Goal: Use online tool/utility: Use online tool/utility

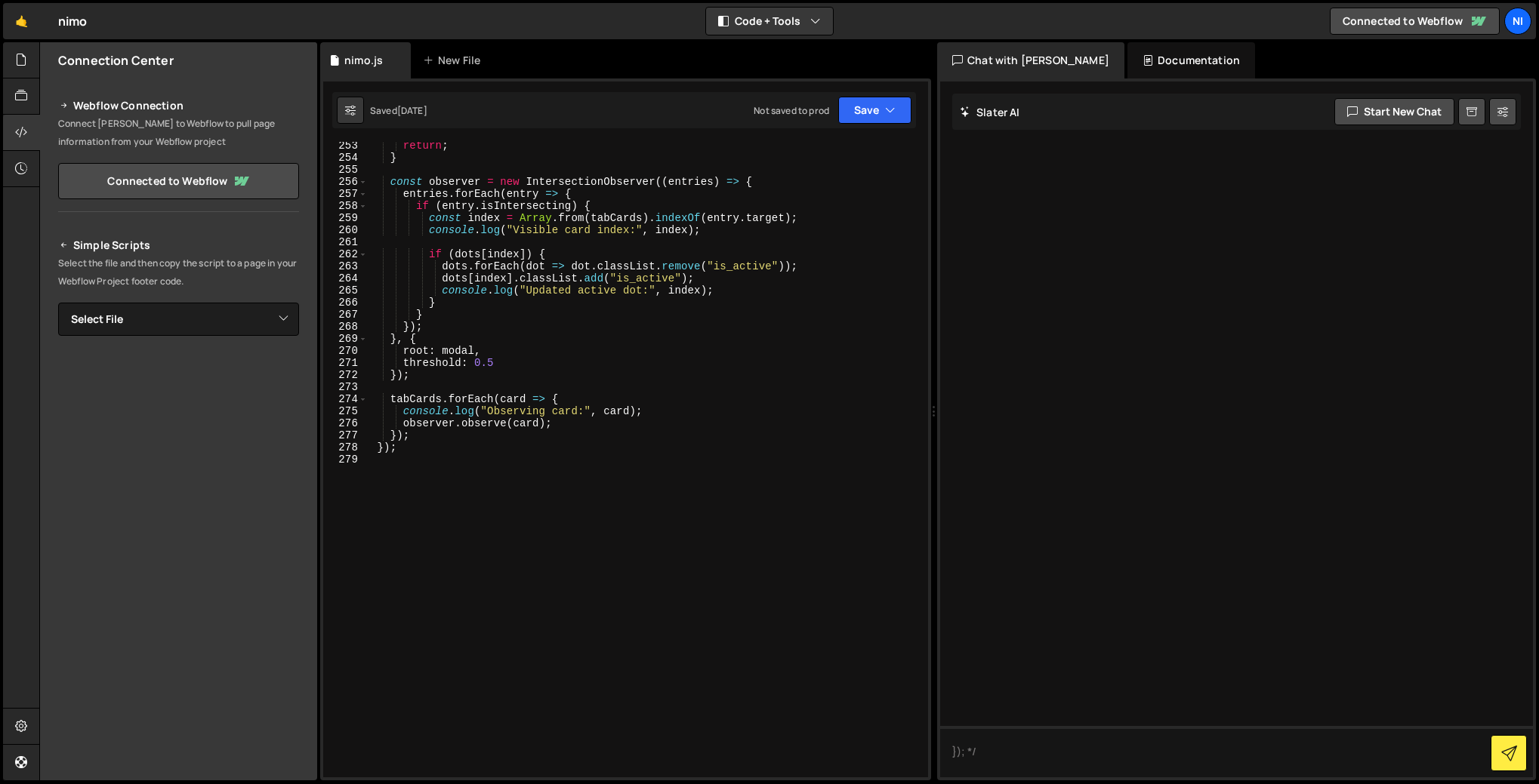
scroll to position [3046, 0]
click at [456, 463] on div "return ; } const observer = new IntersectionObserver (( entries ) => { entries …" at bounding box center [645, 469] width 554 height 660
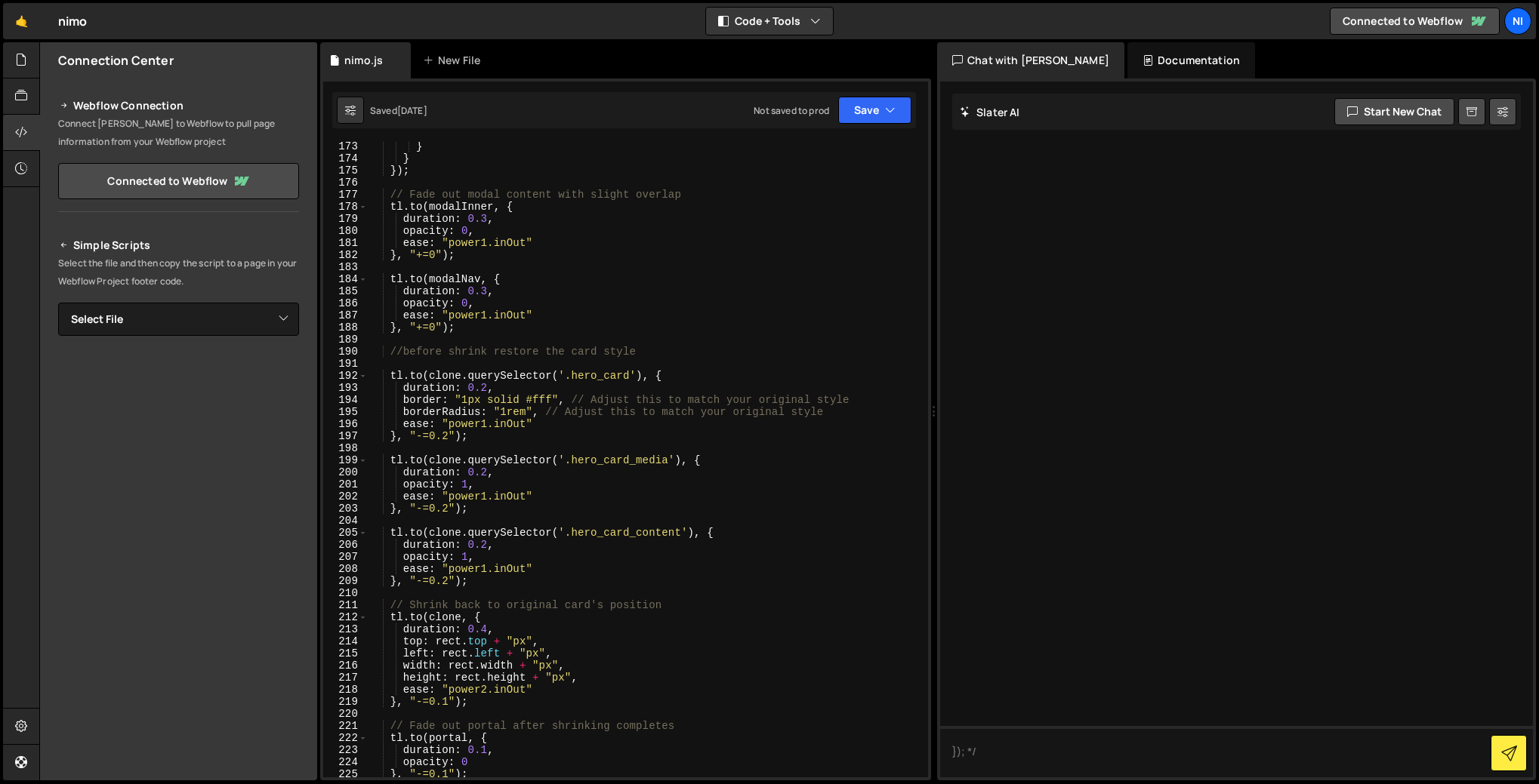
scroll to position [2079, 0]
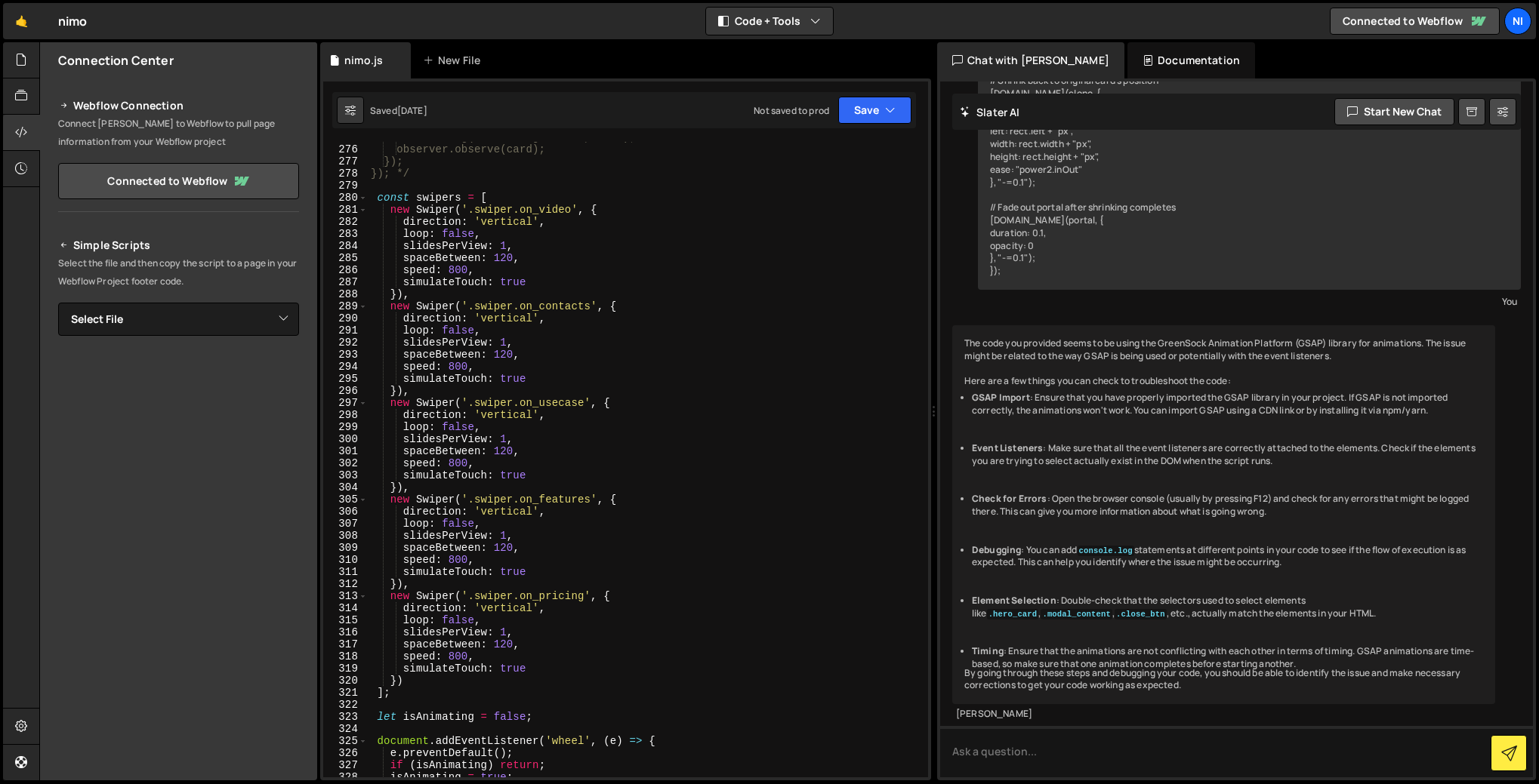
scroll to position [3307, 0]
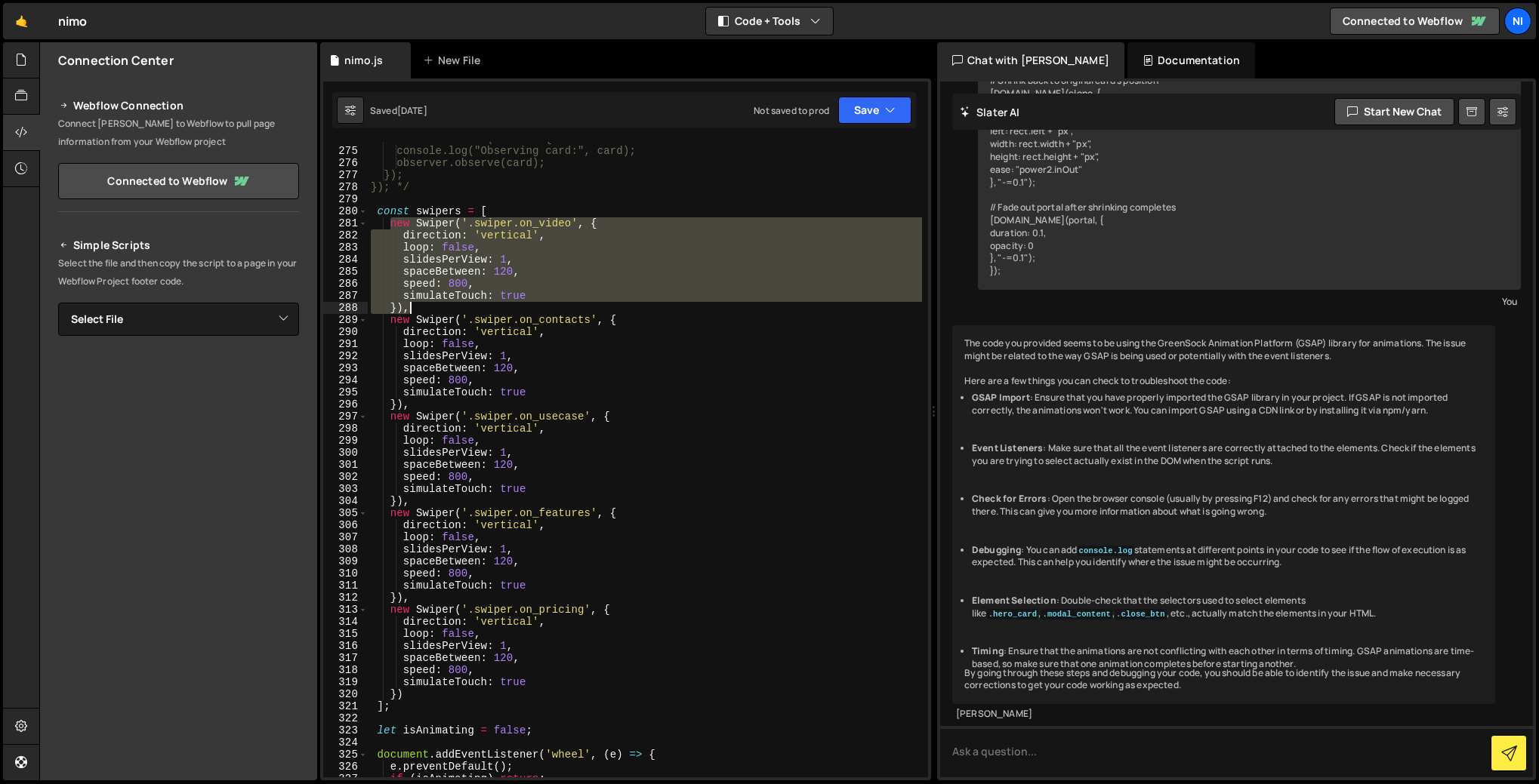
drag, startPoint x: 388, startPoint y: 222, endPoint x: 421, endPoint y: 304, distance: 88.4
click at [421, 304] on div "tabCards.forEach(card => { console.log("Observing card:", card); observer.obser…" at bounding box center [645, 462] width 554 height 660
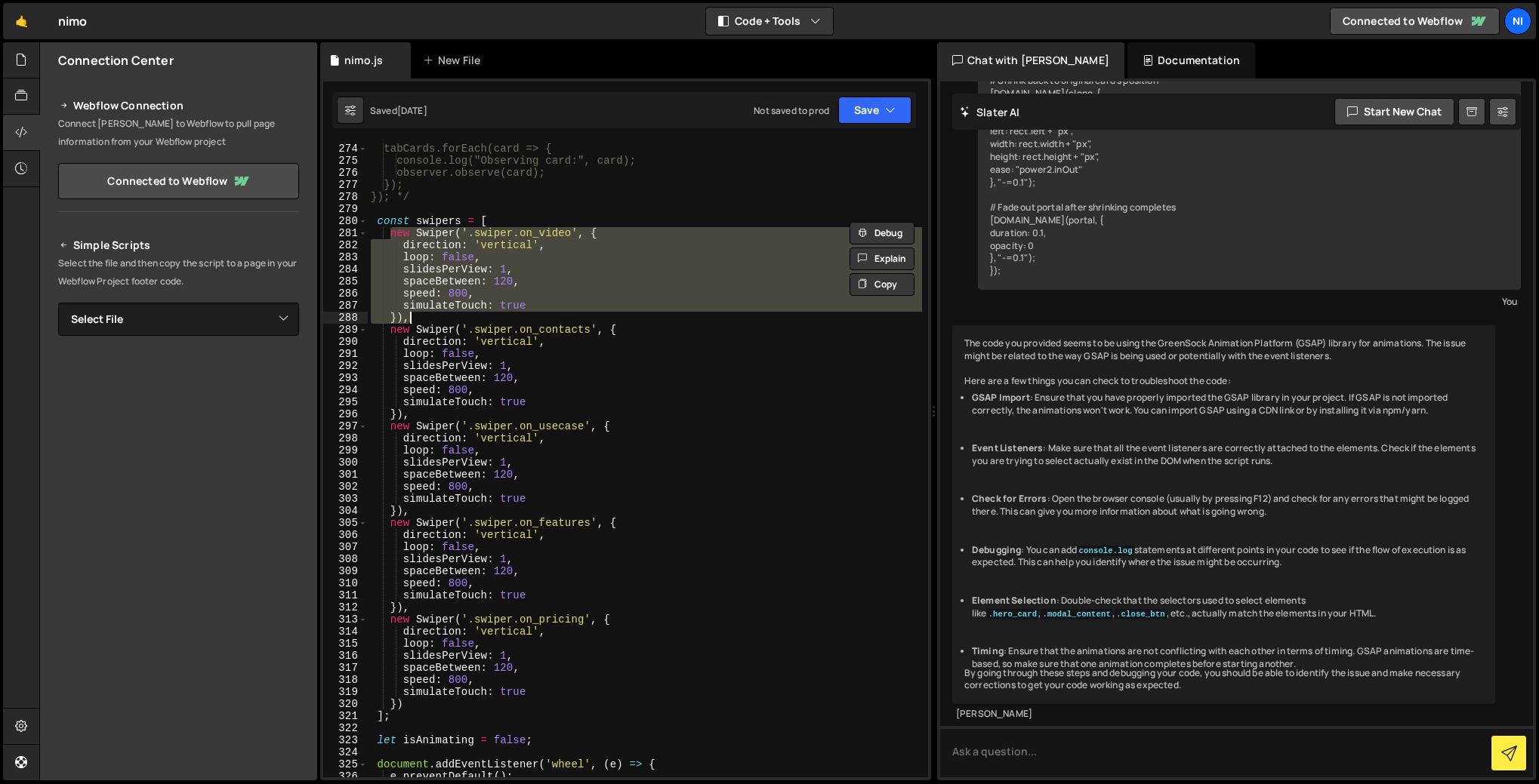
scroll to position [3209, 0]
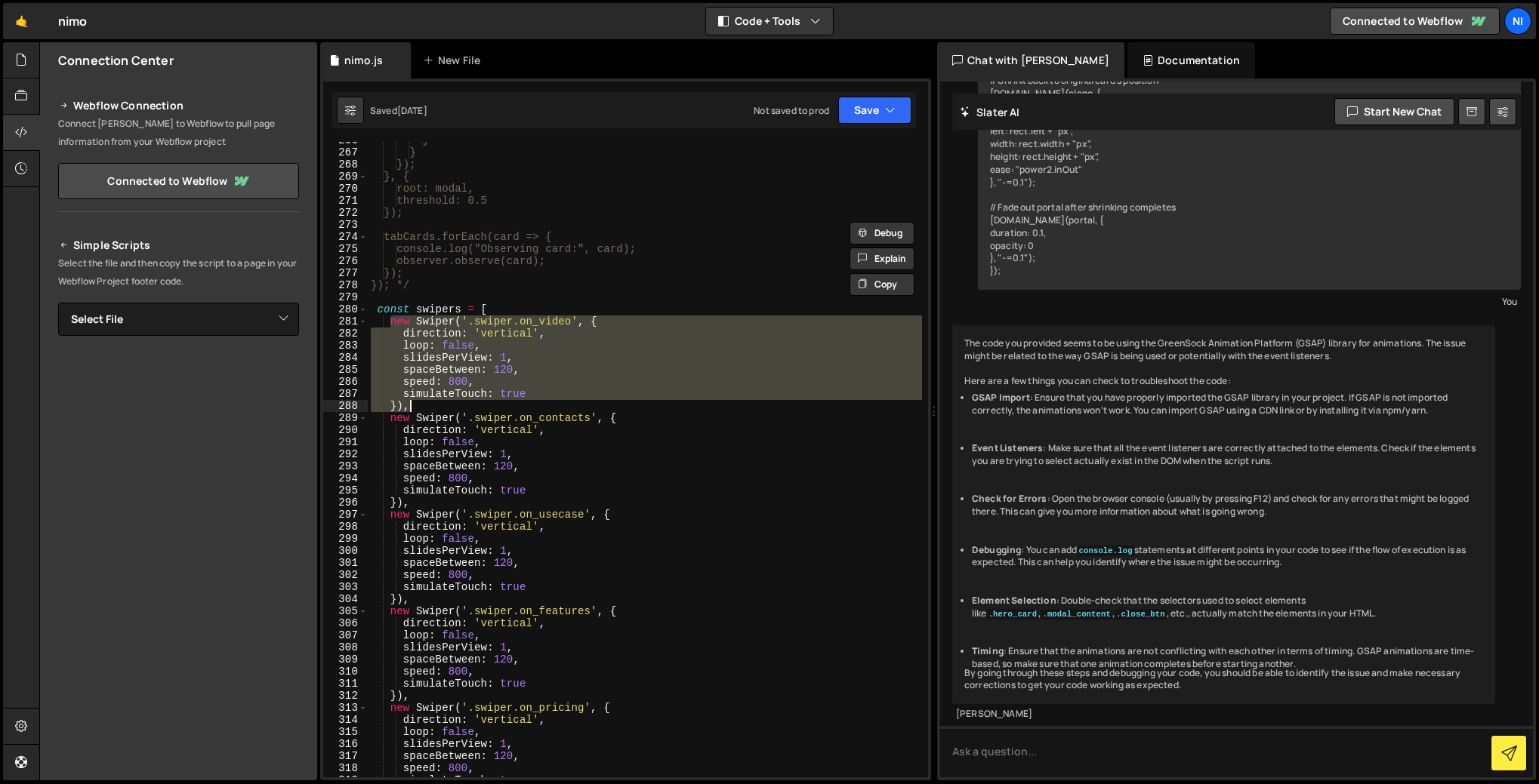
click at [393, 320] on div "} } }); }, { root: modal, threshold: 0.5 }); tabCards.forEach(card => { console…" at bounding box center [645, 460] width 554 height 636
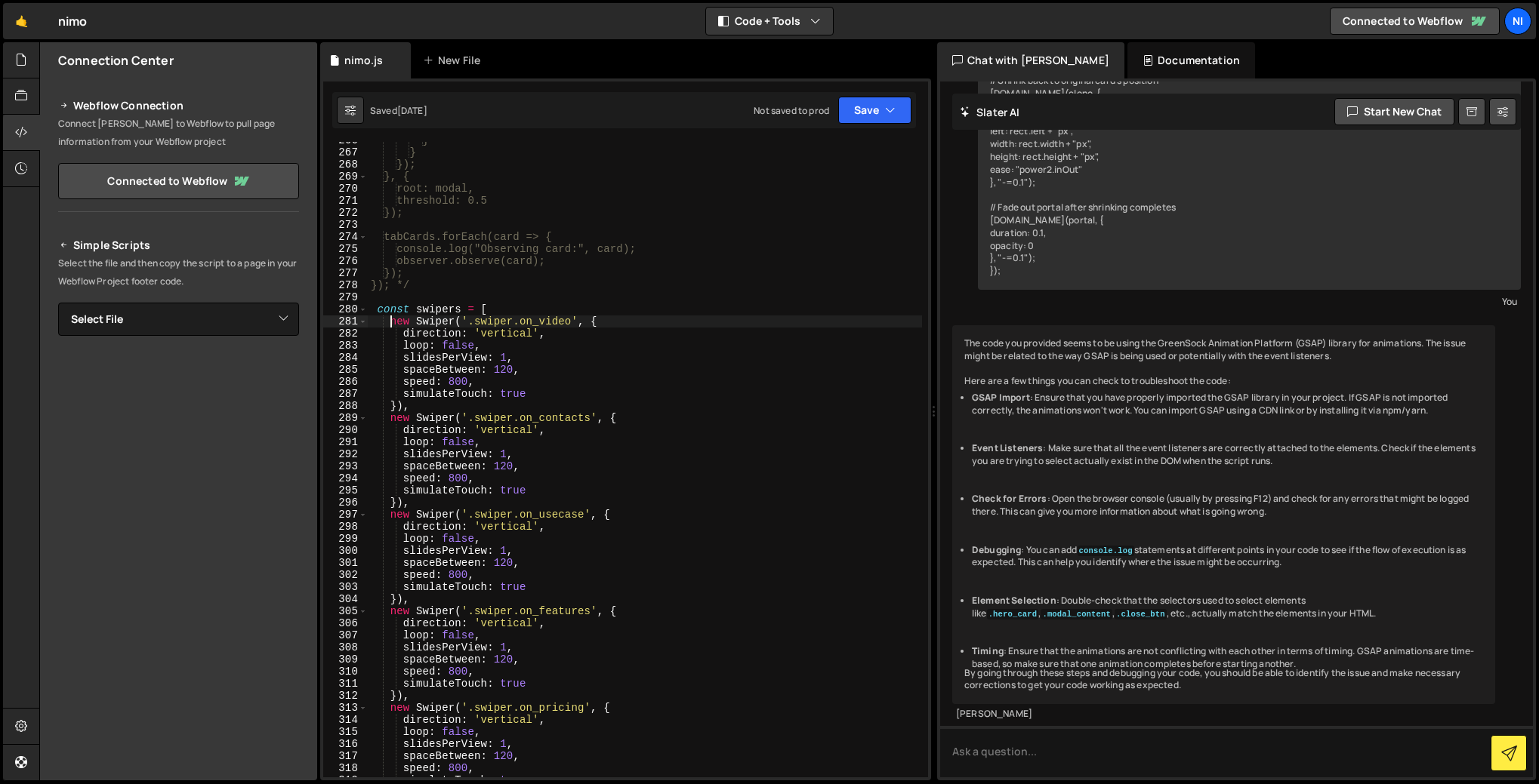
type textarea "new Swiper('.swiper.on_video', {"
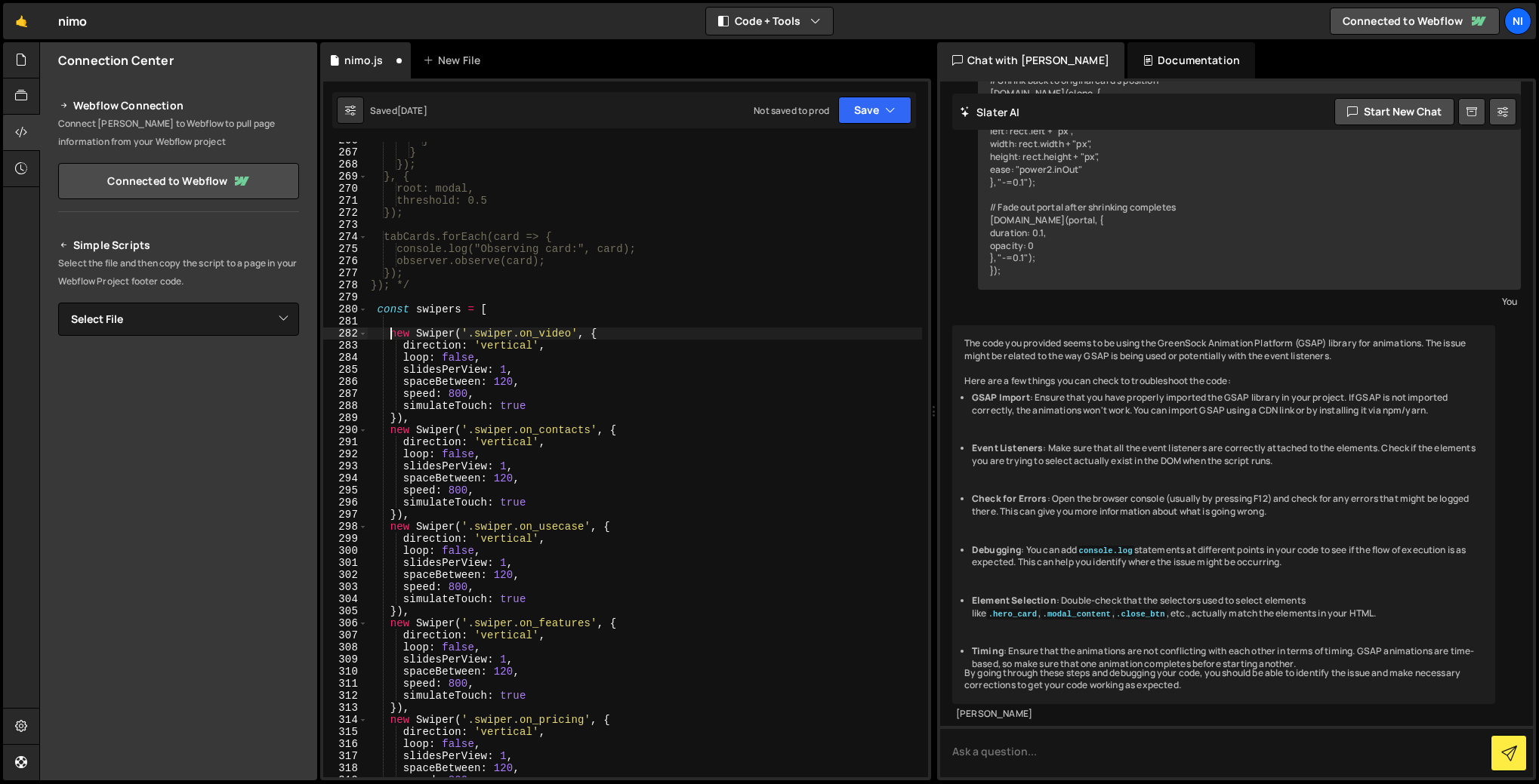
click at [392, 322] on div "} } }); }, { root: modal, threshold: 0.5 }); tabCards.forEach(card => { console…" at bounding box center [645, 464] width 554 height 660
type textarea "?"
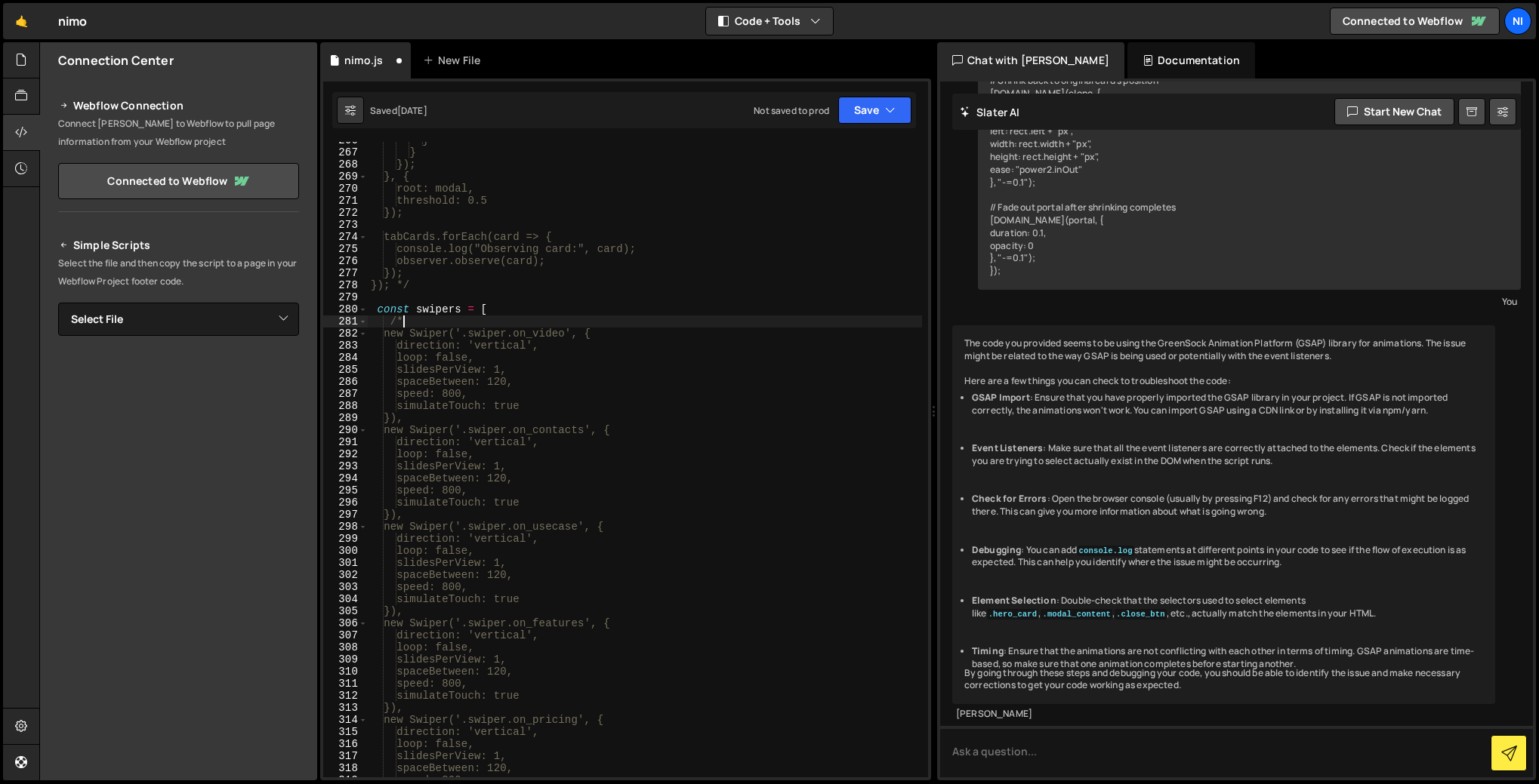
click at [422, 416] on div "} } }); }, { root: modal, threshold: 0.5 }); tabCards.forEach(card => { console…" at bounding box center [645, 464] width 554 height 660
type textarea "}), */"
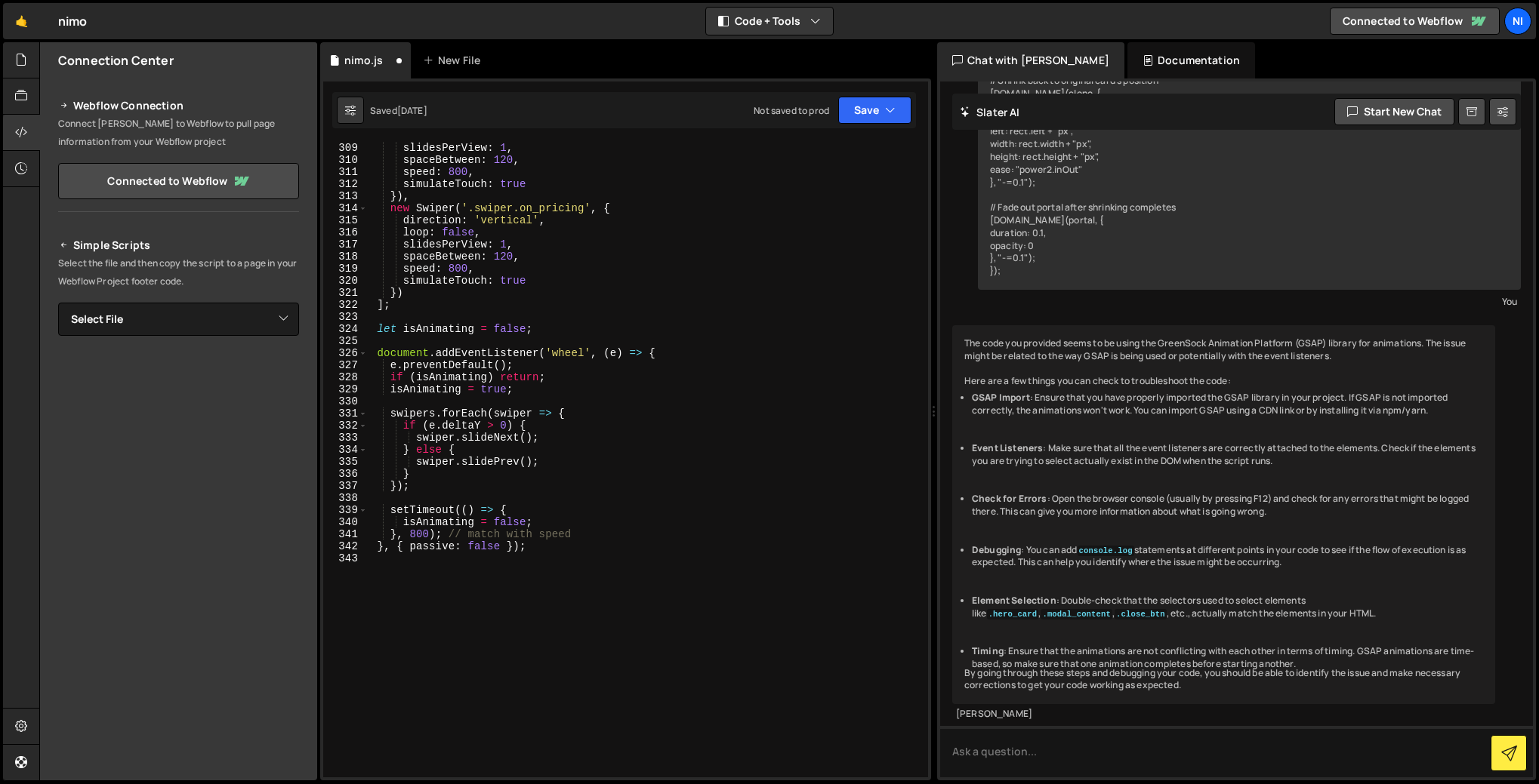
scroll to position [3820, 0]
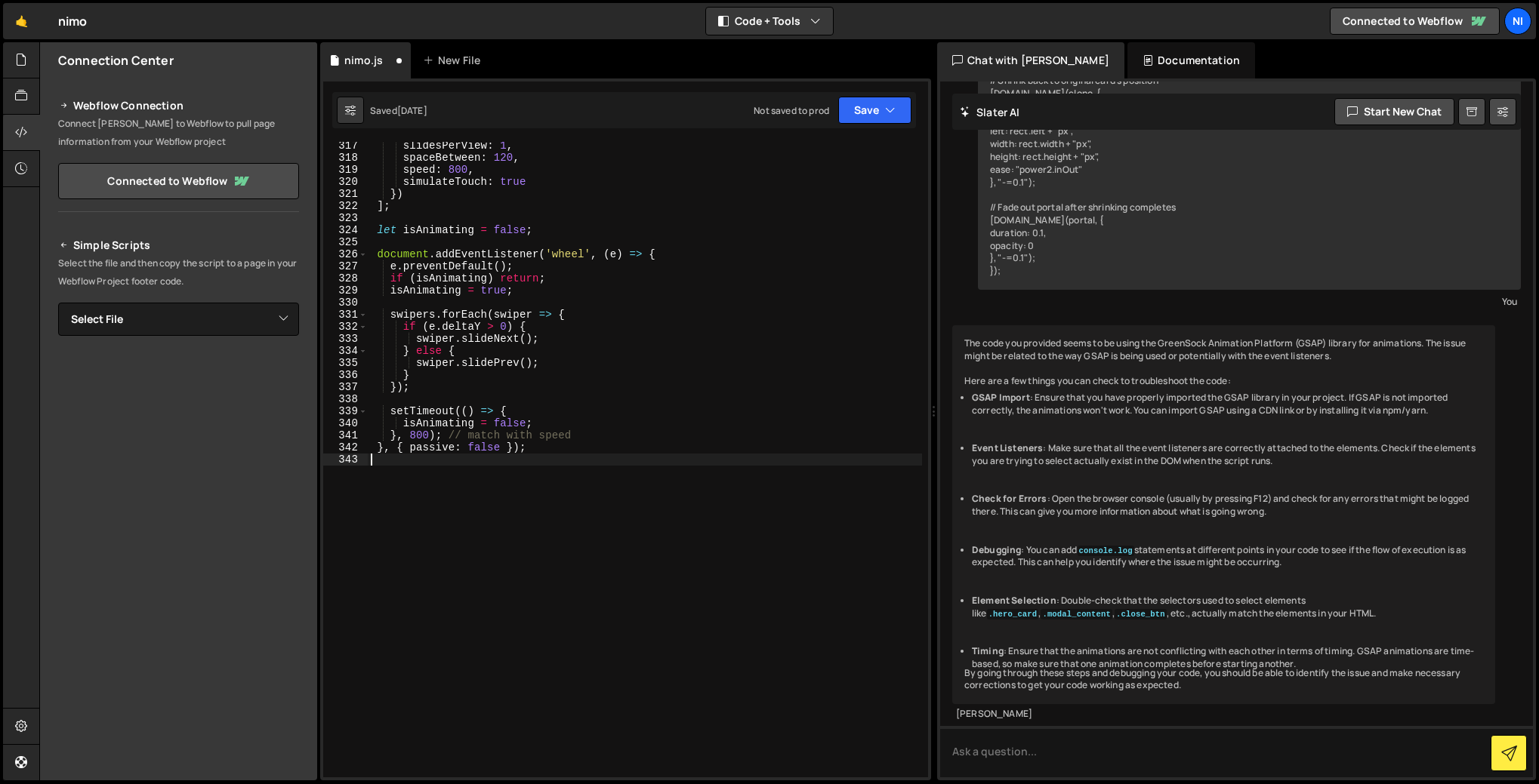
click at [443, 466] on div "slidesPerView : 1 , spaceBetween : 120 , speed : 800 , simulateTouch : true }) …" at bounding box center [645, 469] width 554 height 660
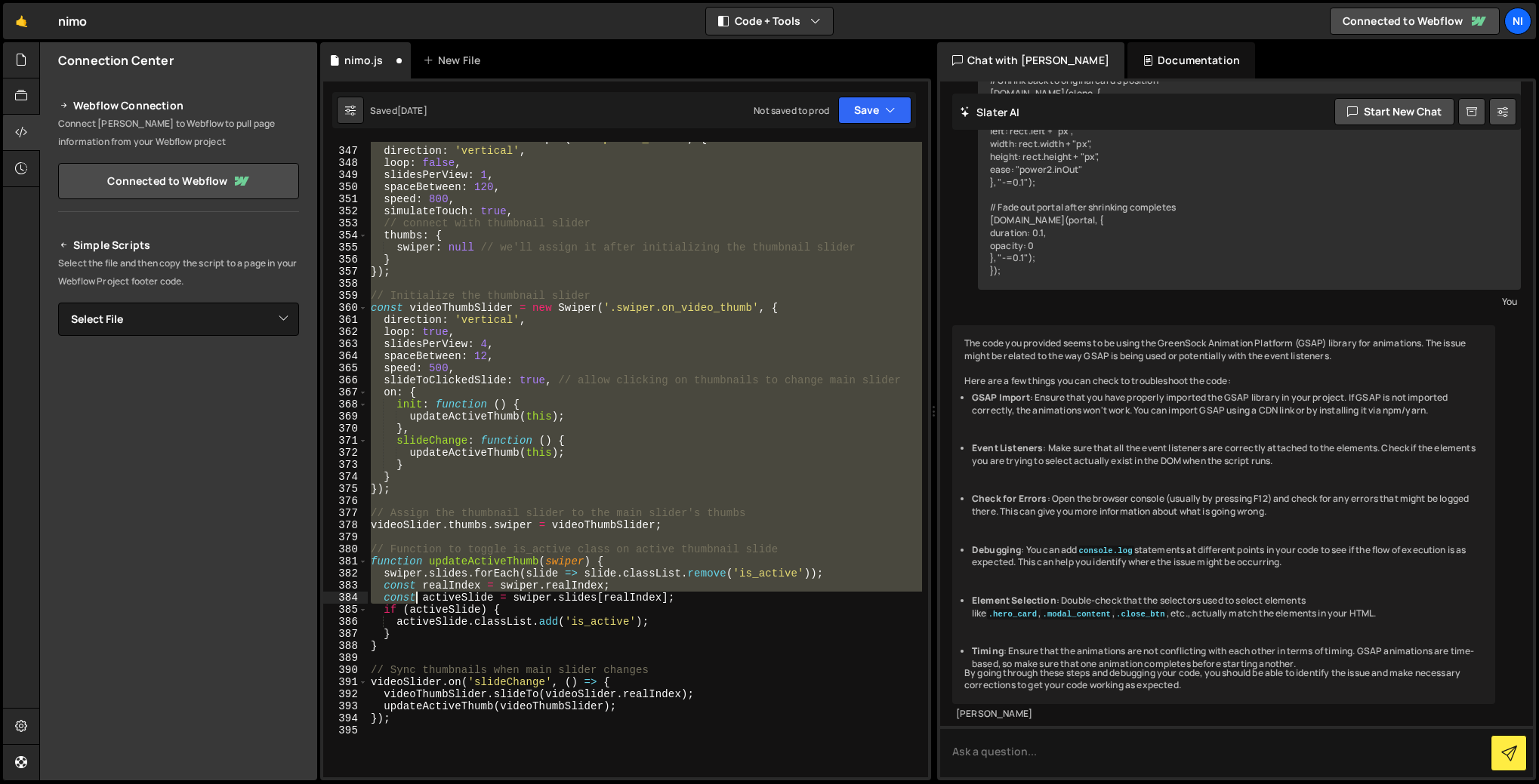
scroll to position [4274, 0]
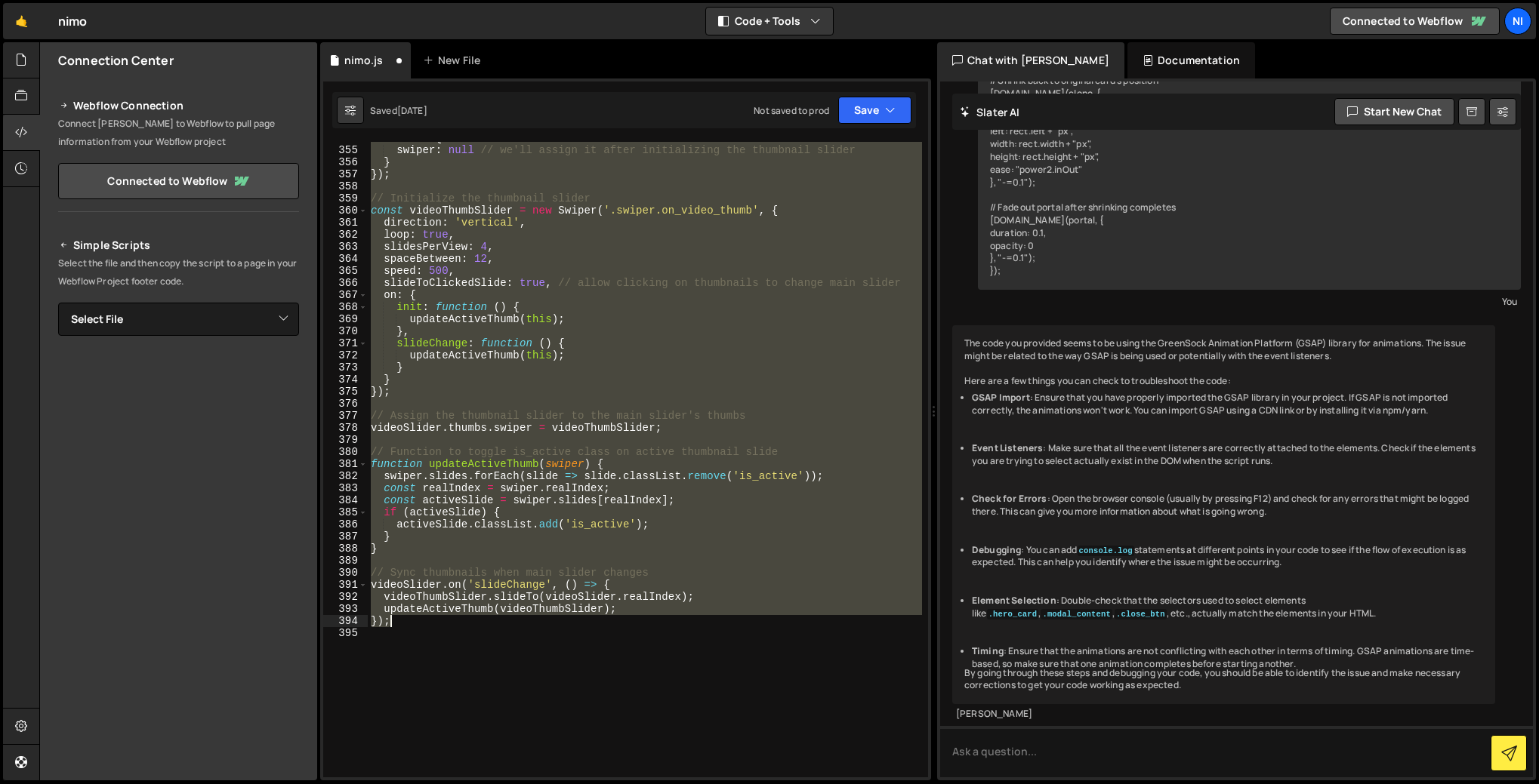
drag, startPoint x: 368, startPoint y: 335, endPoint x: 412, endPoint y: 624, distance: 292.3
click at [412, 624] on div "thumbs : { swiper : null // we'll assign it after initializing the thumbnail sl…" at bounding box center [645, 461] width 554 height 660
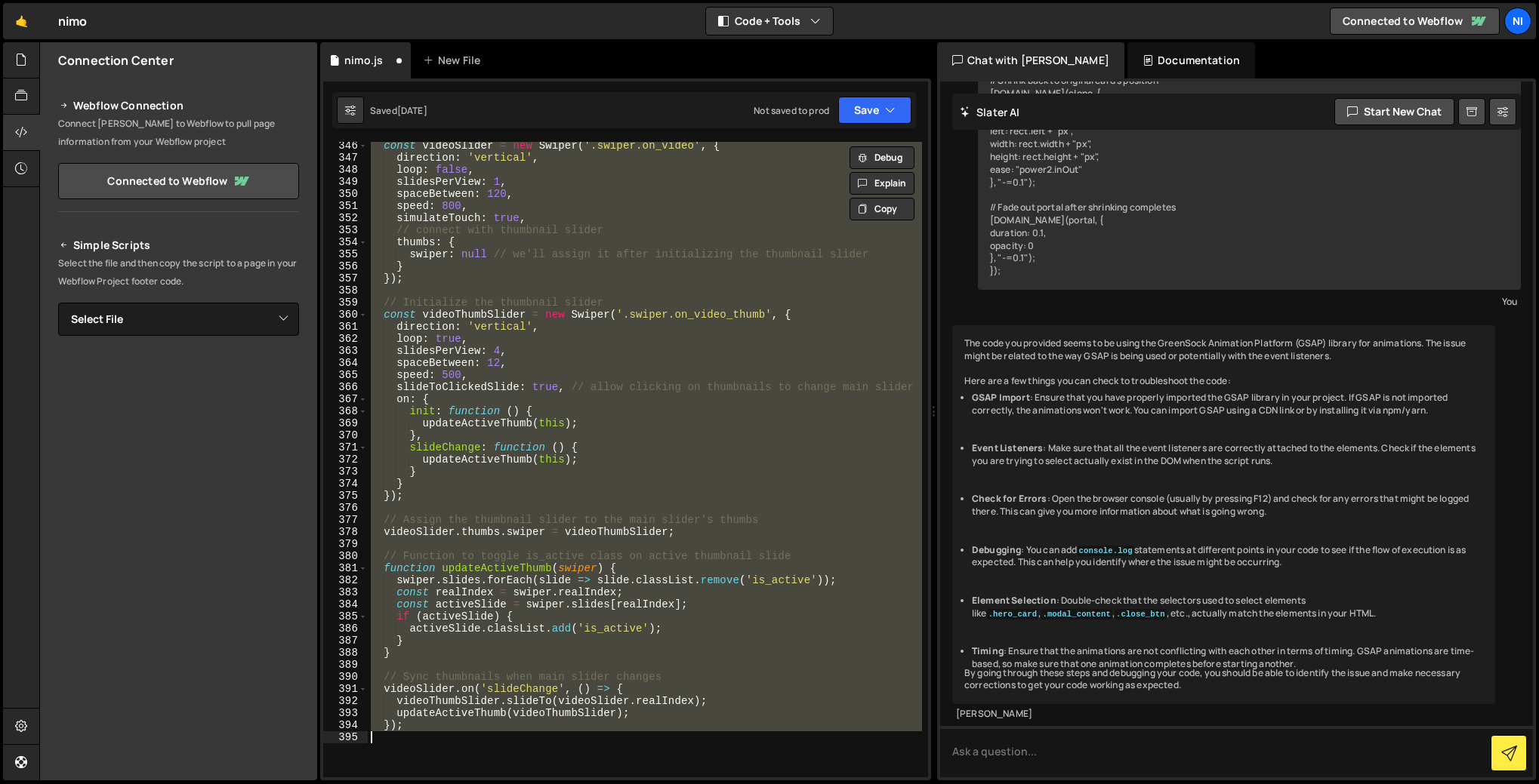
scroll to position [4076, 0]
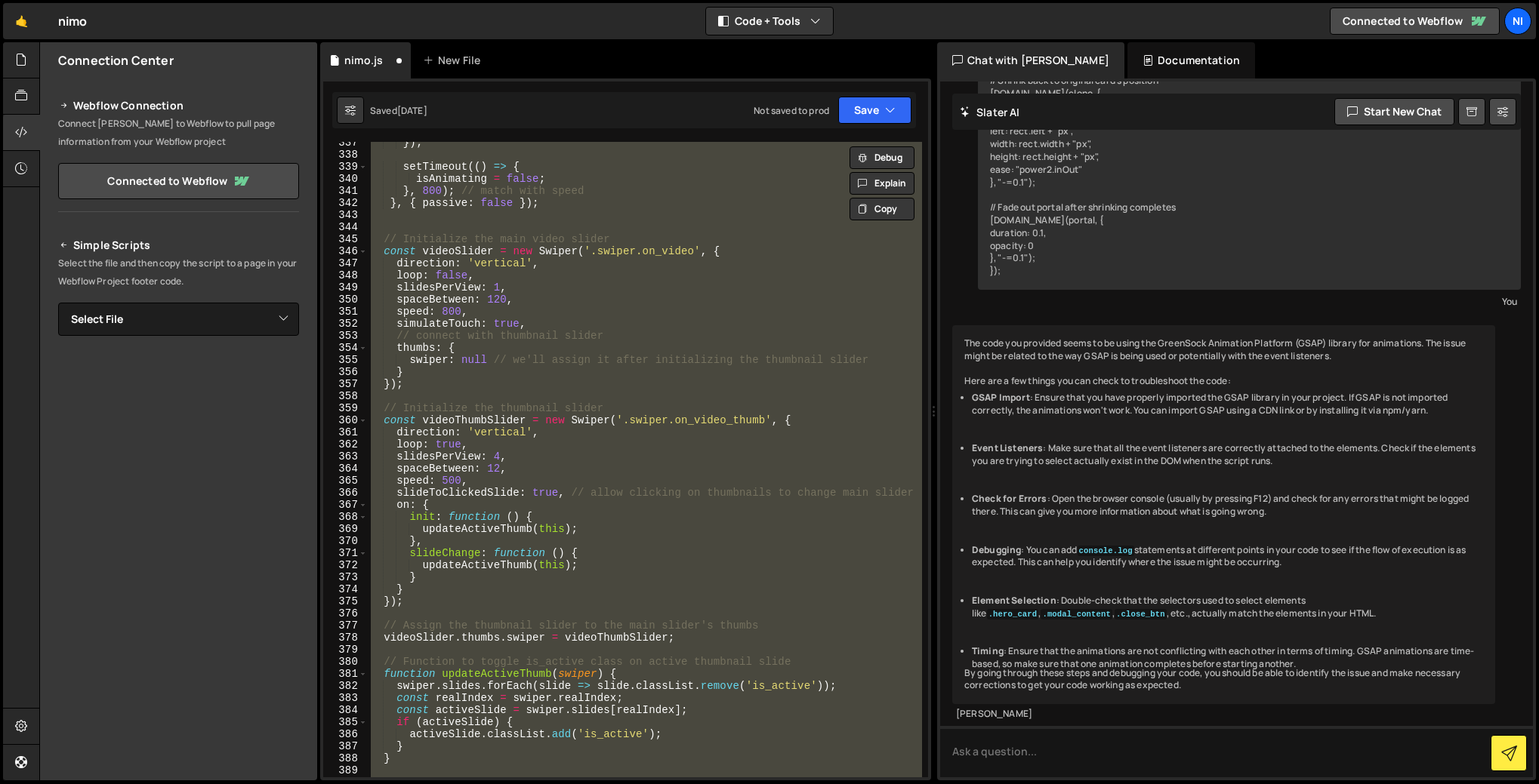
click at [724, 198] on div "}) ; setTimeout (( ) => { isAnimating = false ; } , 800 ) ; // match with speed…" at bounding box center [645, 460] width 554 height 636
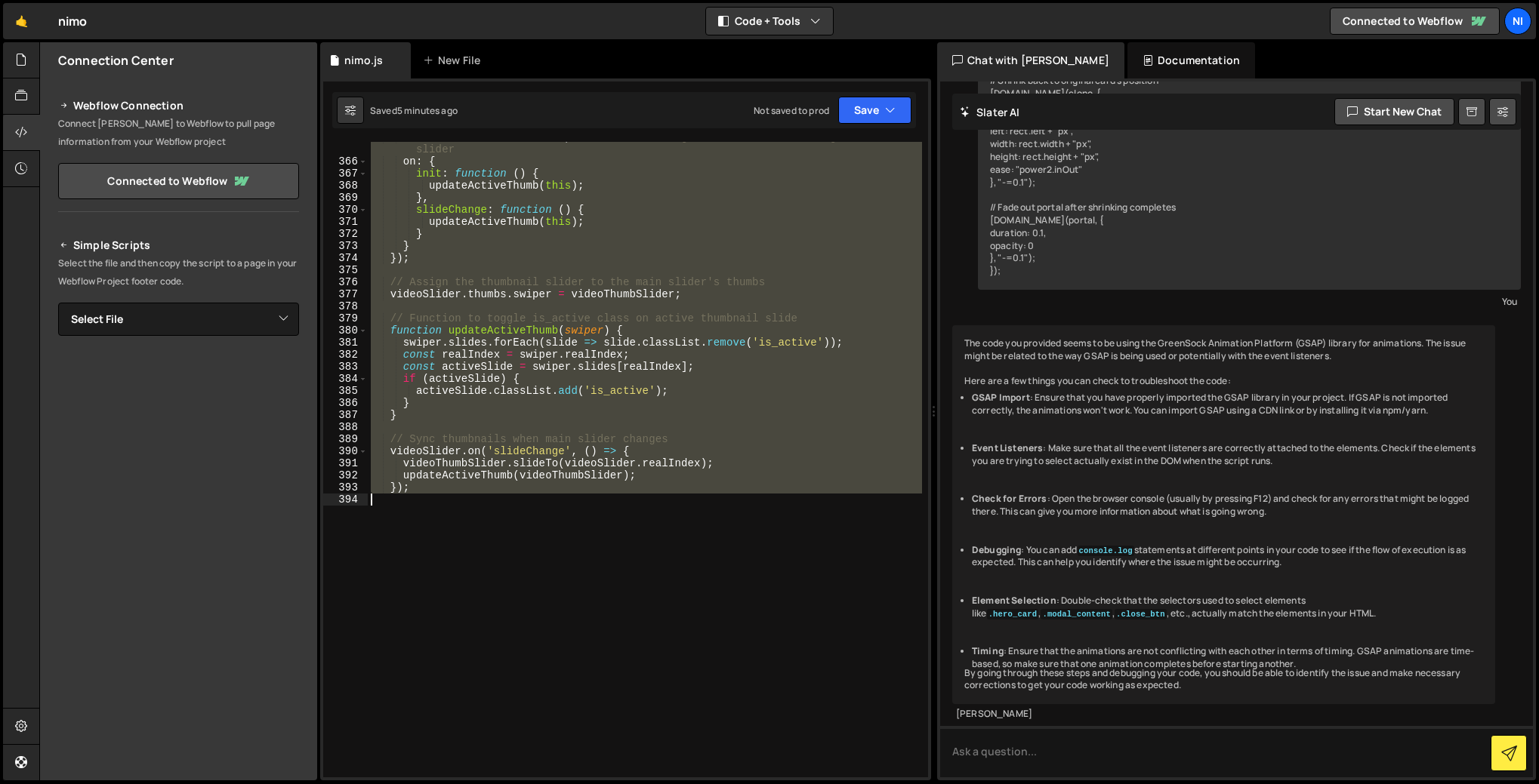
scroll to position [4420, 0]
drag, startPoint x: 390, startPoint y: 314, endPoint x: 493, endPoint y: 490, distance: 203.9
click at [493, 490] on div "slideToClickedSlide : true , // allow clicking on thumbnails to change main sli…" at bounding box center [645, 467] width 554 height 672
type textarea "updateActiveThumb(videoThumbSlider); });"
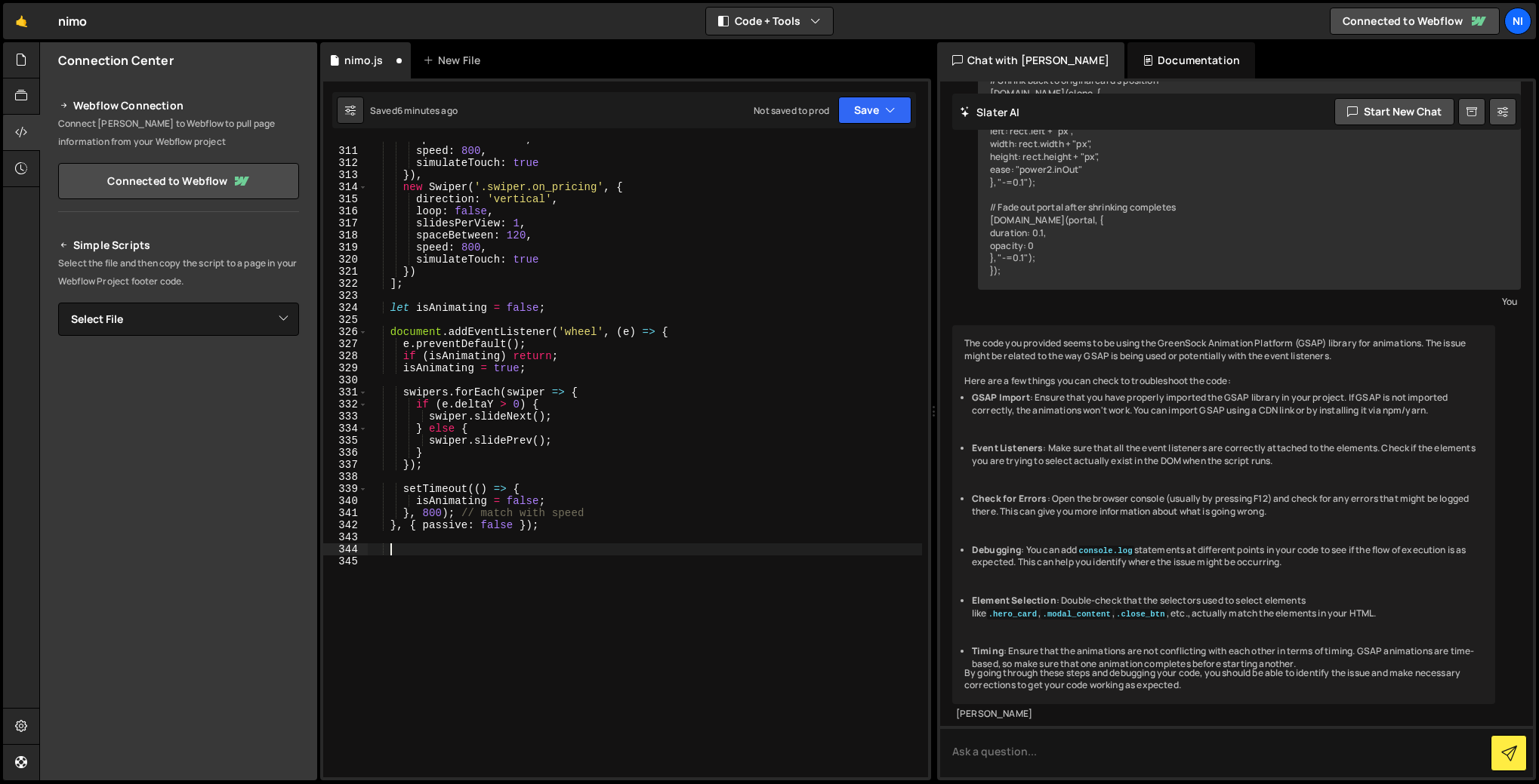
scroll to position [3647, 0]
